Goal: Information Seeking & Learning: Learn about a topic

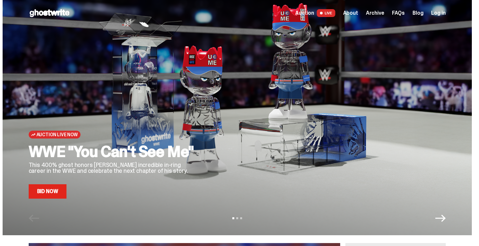
click at [314, 14] on span "Auction" at bounding box center [304, 12] width 19 height 5
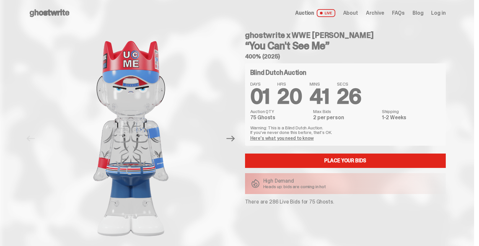
click at [264, 73] on h4 "Blind Dutch Auction" at bounding box center [278, 72] width 56 height 7
click at [290, 138] on link "Here's what you need to know" at bounding box center [282, 138] width 64 height 6
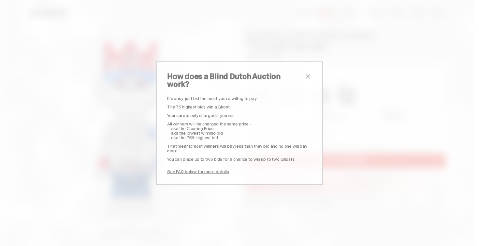
drag, startPoint x: 204, startPoint y: 104, endPoint x: 199, endPoint y: 108, distance: 6.8
click at [203, 105] on p "The 75 highest bids win a Ghost." at bounding box center [239, 106] width 145 height 5
click at [195, 113] on p "Your card is only charged if you win." at bounding box center [239, 115] width 145 height 5
click at [218, 107] on div "It’s easy: just bid the most you’re willing to pay. The 75 highest bids win a G…" at bounding box center [239, 135] width 145 height 78
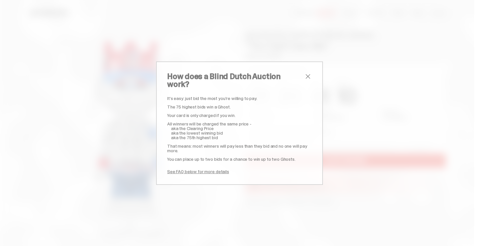
click at [219, 104] on p "The 75 highest bids win a Ghost." at bounding box center [239, 106] width 145 height 5
click at [220, 113] on p "Your card is only charged if you win." at bounding box center [239, 115] width 145 height 5
drag, startPoint x: 163, startPoint y: 119, endPoint x: 228, endPoint y: 133, distance: 66.0
click at [228, 133] on div "How does a Blind Dutch Auction work? It’s easy: just bid the most you’re willin…" at bounding box center [239, 122] width 167 height 123
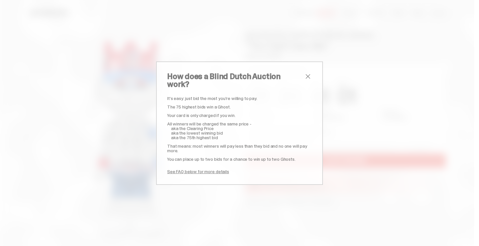
click at [220, 136] on div "It’s easy: just bid the most you’re willing to pay. The 75 highest bids win a G…" at bounding box center [239, 135] width 145 height 78
click at [221, 135] on p "aka the 75th highest bid" at bounding box center [241, 137] width 141 height 5
click at [220, 135] on p "aka the 75th highest bid" at bounding box center [241, 137] width 141 height 5
click at [206, 145] on p "That means: most winners will pay less than they bid and no one will pay more." at bounding box center [239, 147] width 145 height 9
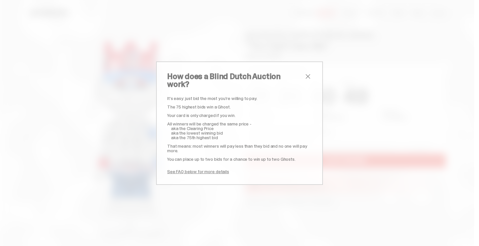
click at [169, 157] on p "You can place up to two bids for a chance to win up to two Ghosts." at bounding box center [239, 159] width 145 height 5
click at [163, 154] on div "How does a Blind Dutch Auction work? It’s easy: just bid the most you’re willin…" at bounding box center [239, 122] width 167 height 123
drag, startPoint x: 164, startPoint y: 154, endPoint x: 290, endPoint y: 159, distance: 125.3
click at [290, 159] on div "How does a Blind Dutch Auction work? It’s easy: just bid the most you’re willin…" at bounding box center [239, 122] width 167 height 123
click at [378, 156] on div "How does a Blind Dutch Auction work? It’s easy: just bid the most you’re willin…" at bounding box center [239, 123] width 479 height 246
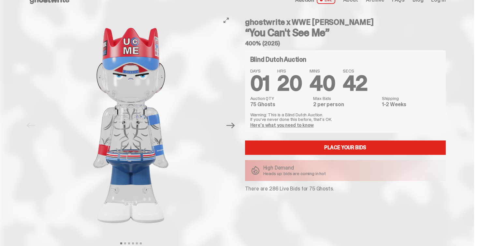
scroll to position [13, 0]
click at [233, 125] on icon "Next" at bounding box center [231, 126] width 8 height 6
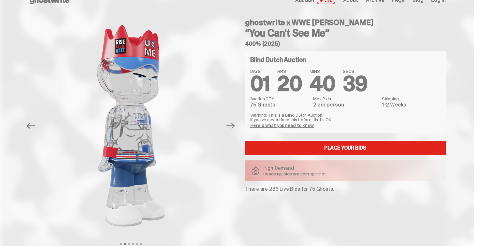
scroll to position [0, 0]
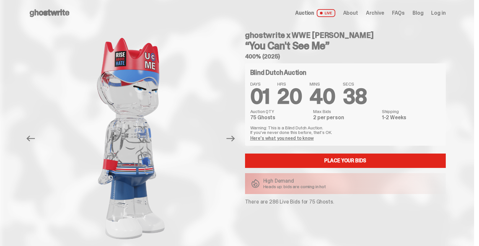
click at [310, 13] on span "Auction" at bounding box center [304, 12] width 19 height 5
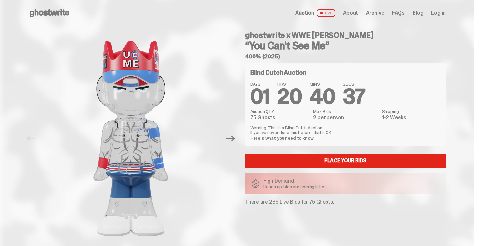
click at [358, 14] on span "About" at bounding box center [350, 12] width 15 height 5
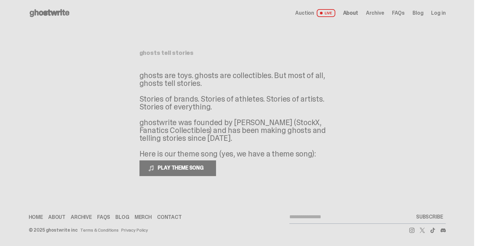
click at [50, 11] on use at bounding box center [50, 13] width 40 height 8
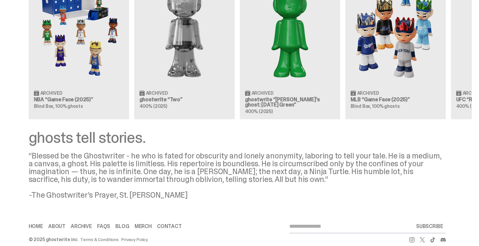
scroll to position [787, 0]
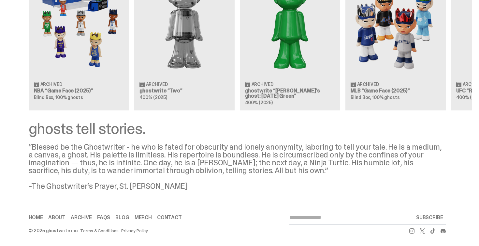
click at [412, 231] on icon at bounding box center [412, 230] width 5 height 5
